Goal: Task Accomplishment & Management: Manage account settings

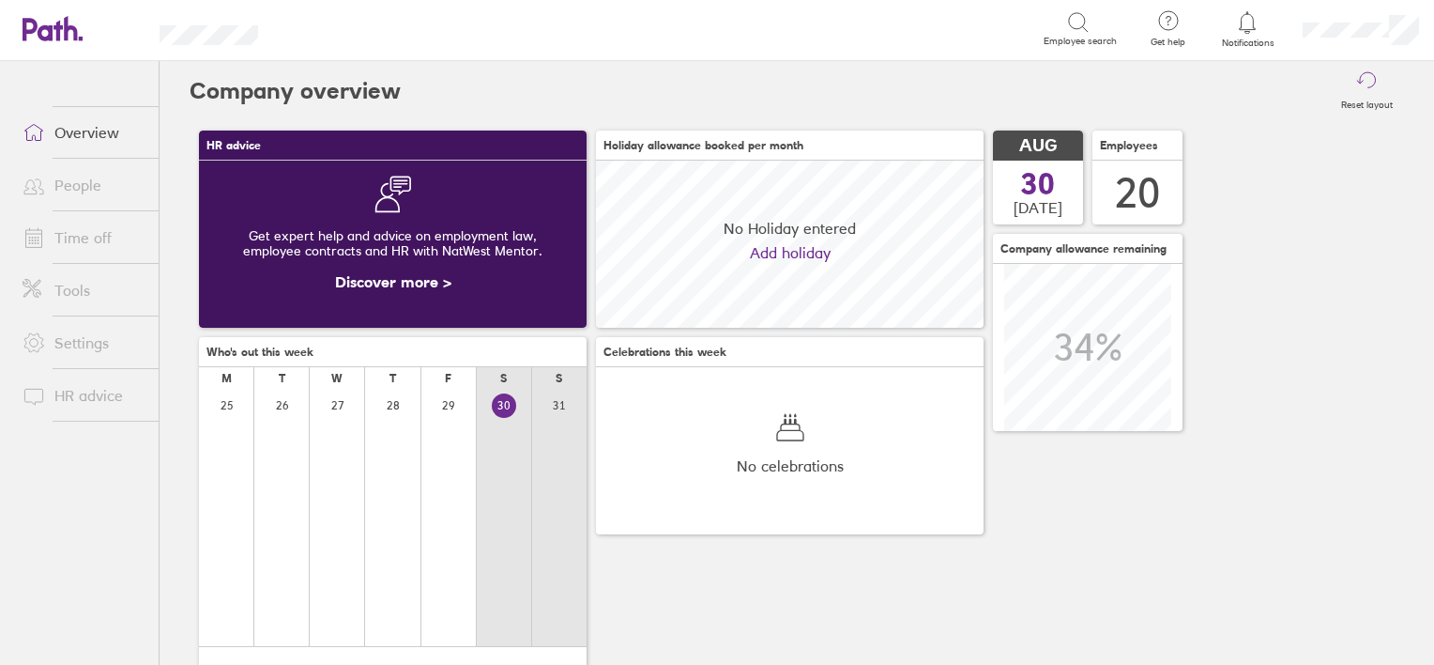
scroll to position [166, 388]
click at [92, 236] on link "Time off" at bounding box center [83, 238] width 151 height 38
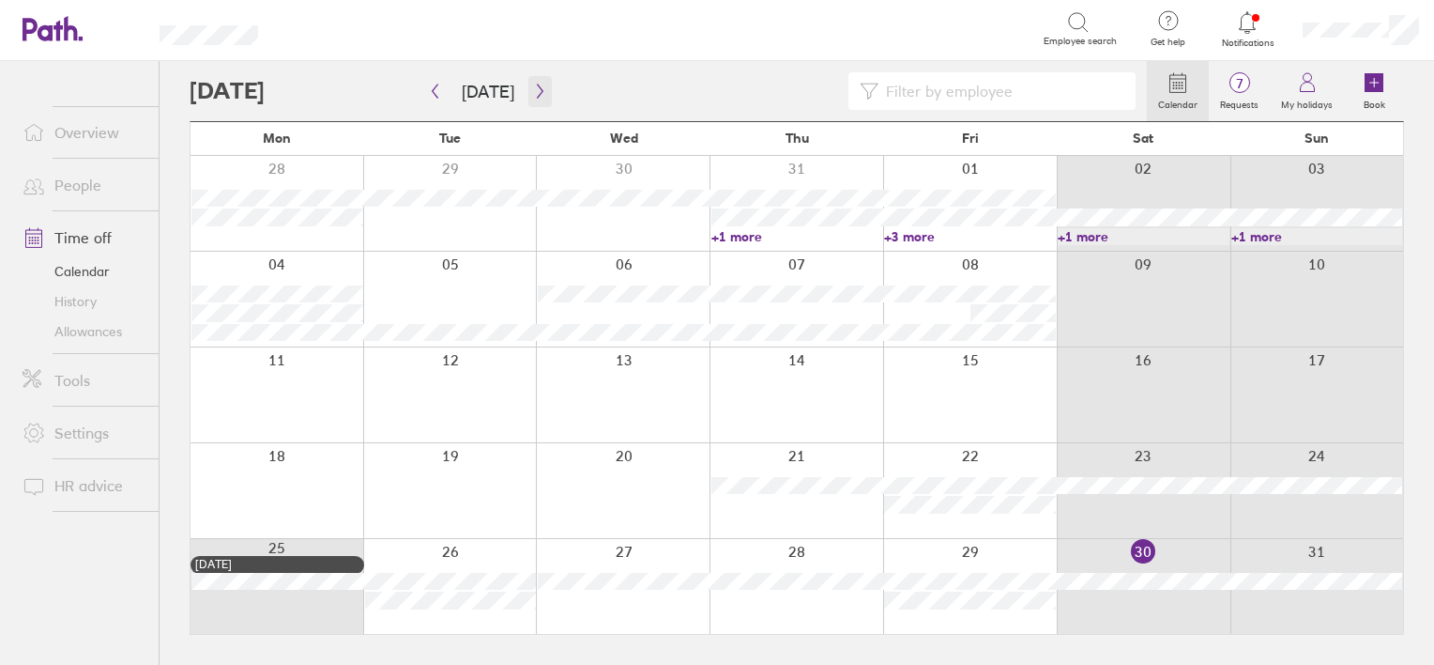
click at [529, 83] on button "button" at bounding box center [540, 91] width 23 height 31
